Goal: Transaction & Acquisition: Download file/media

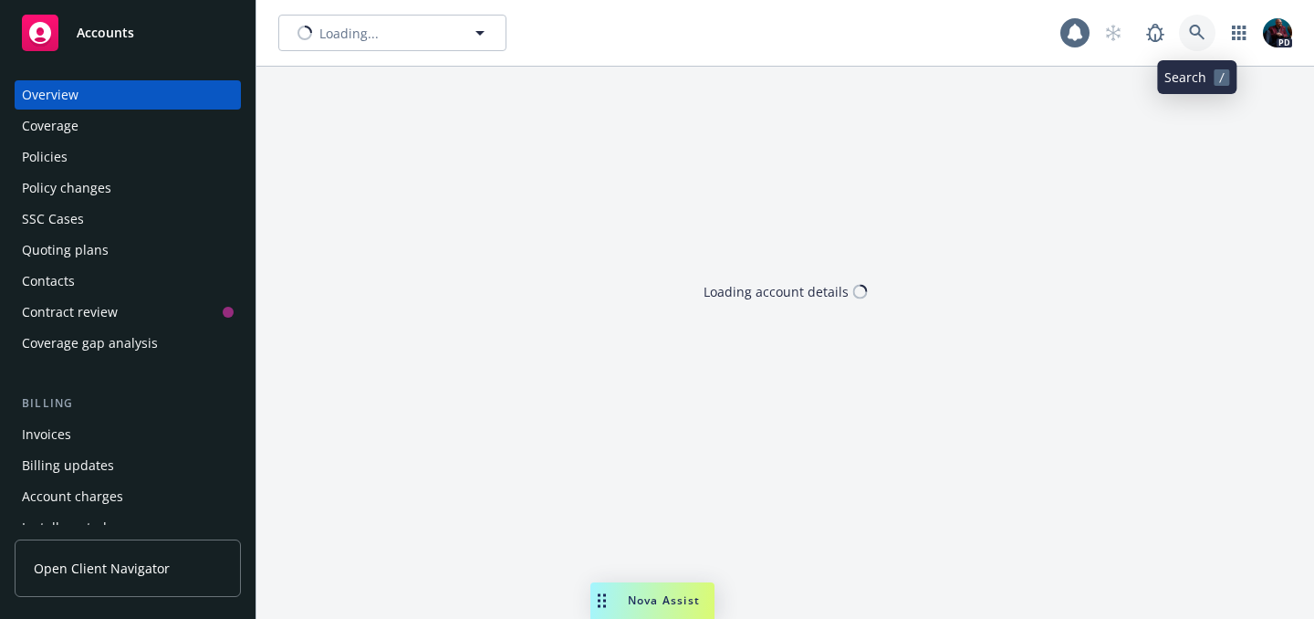
click at [1188, 23] on link at bounding box center [1197, 33] width 37 height 37
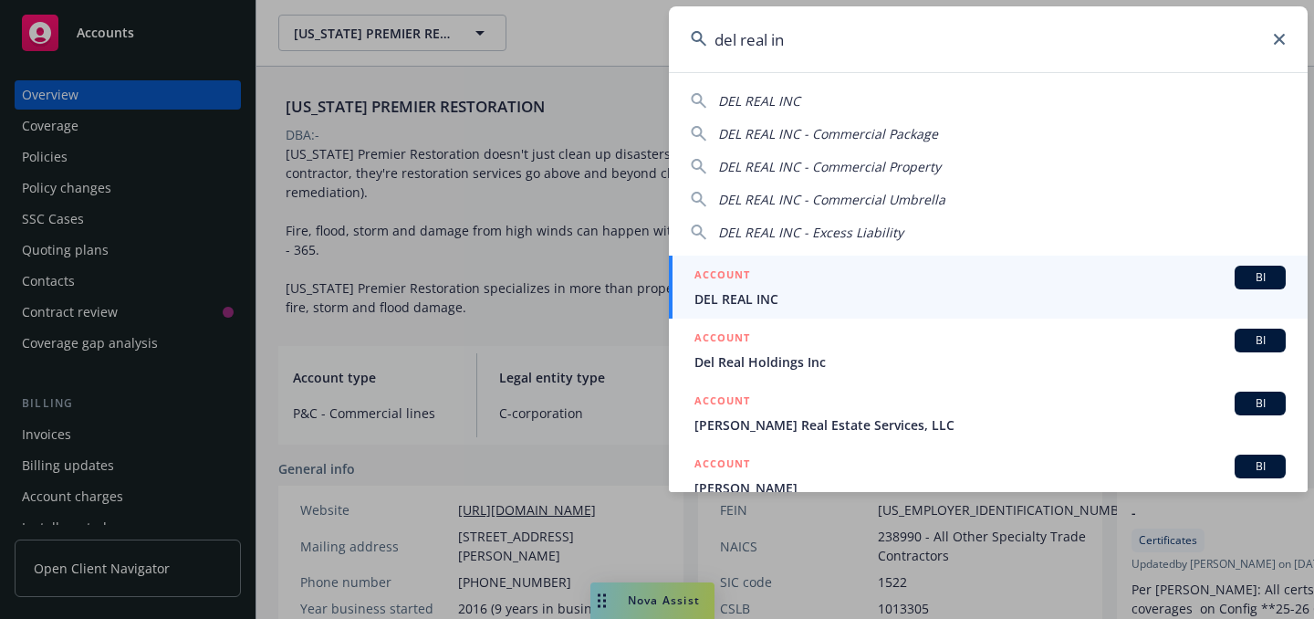
type input "del real in"
click at [892, 275] on div "ACCOUNT BI" at bounding box center [990, 278] width 591 height 24
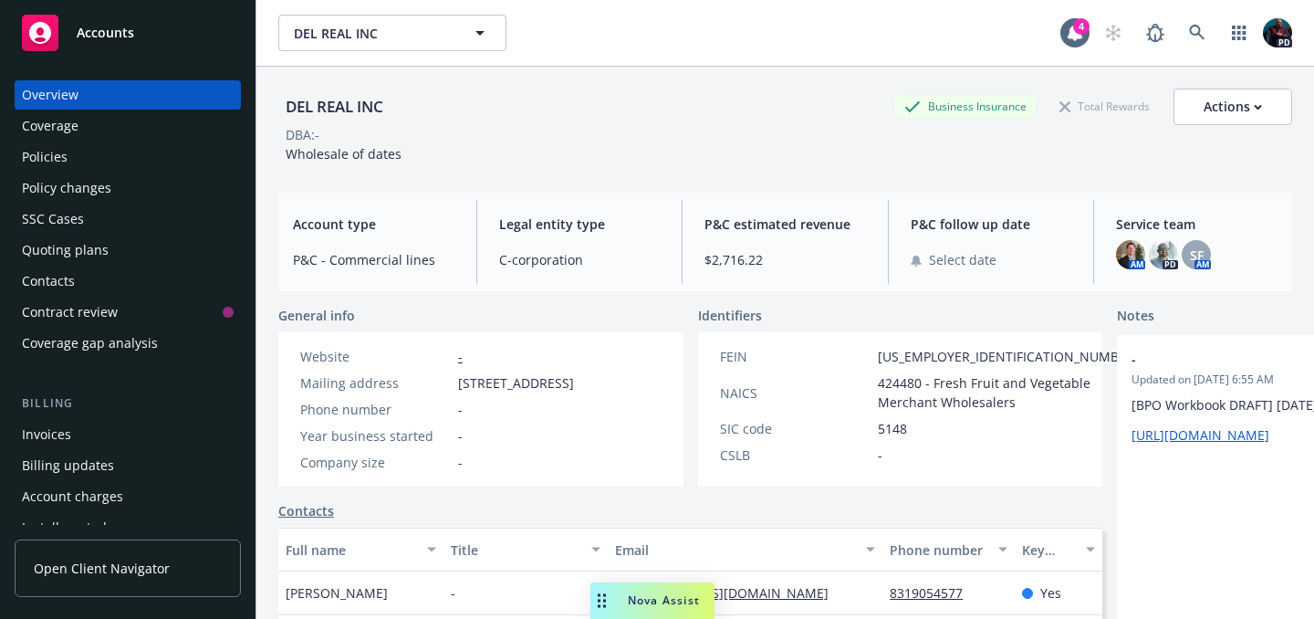
click at [46, 151] on div "Policies" at bounding box center [45, 156] width 46 height 29
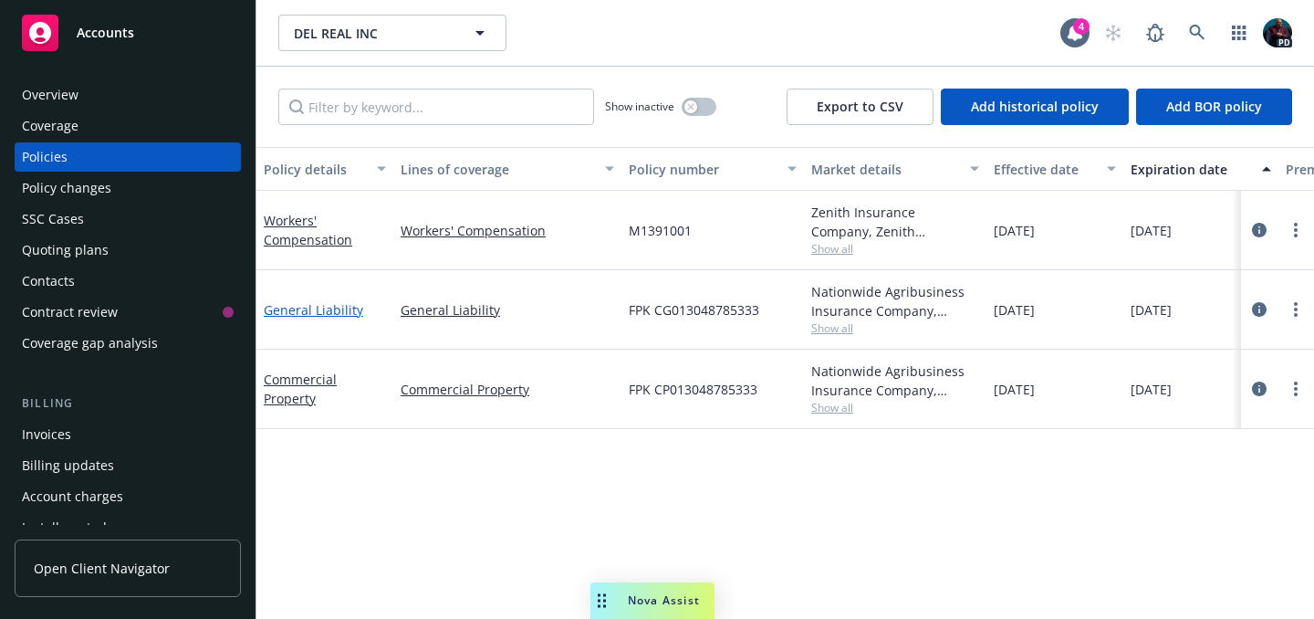
click at [311, 310] on link "General Liability" at bounding box center [313, 309] width 99 height 17
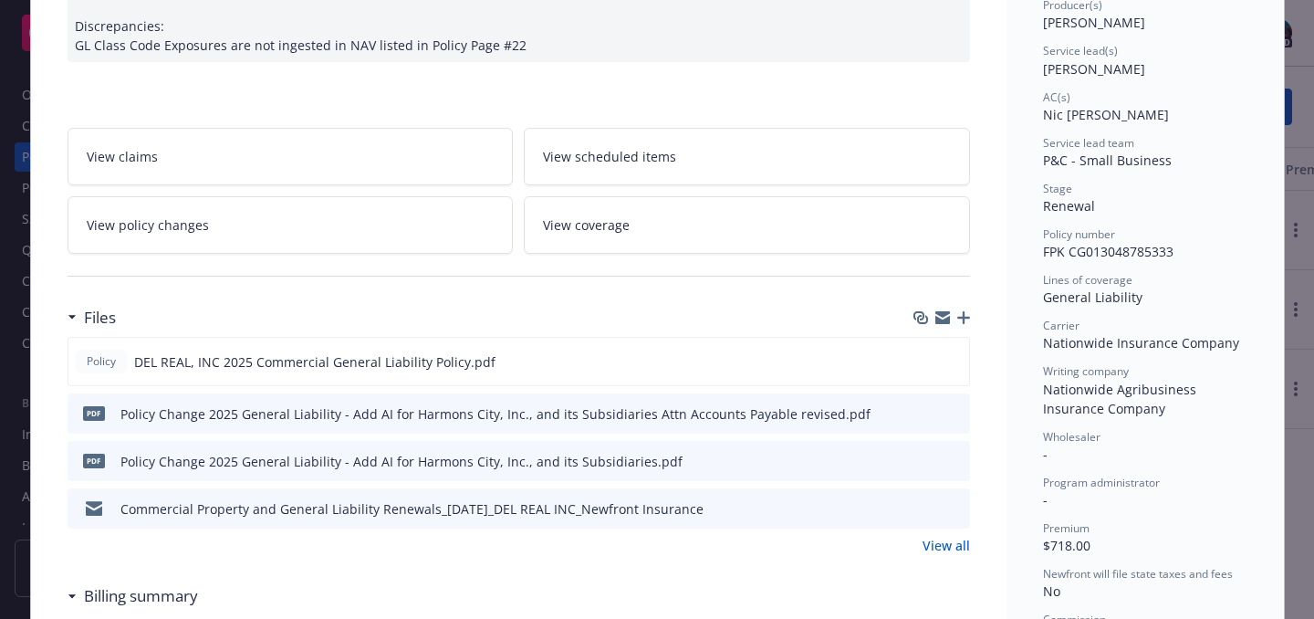
scroll to position [246, 0]
click at [916, 363] on icon "download file" at bounding box center [922, 358] width 15 height 15
